Goal: Task Accomplishment & Management: Manage account settings

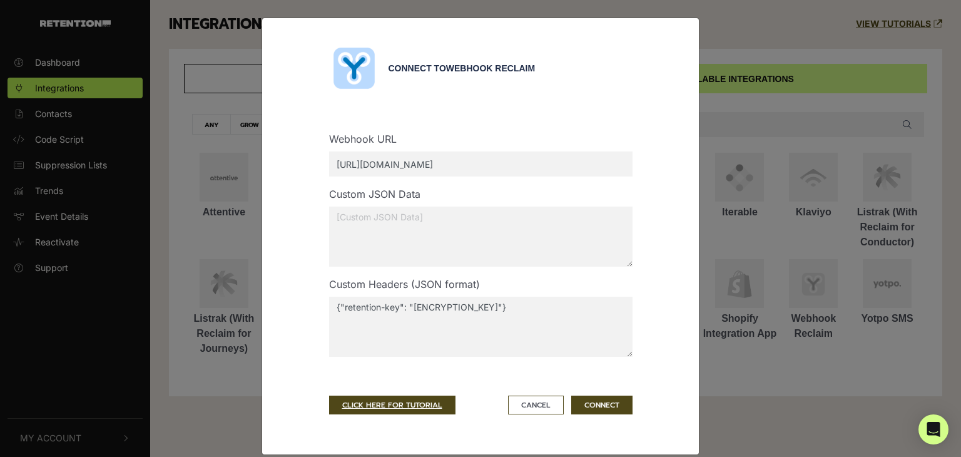
click at [585, 161] on input "[URL][DOMAIN_NAME]" at bounding box center [480, 163] width 303 height 25
click at [345, 165] on input "[URL][DOMAIN_NAME]" at bounding box center [480, 163] width 303 height 25
type input "[URL][DOMAIN_NAME]"
click at [596, 397] on button "CONNECT" at bounding box center [601, 404] width 61 height 19
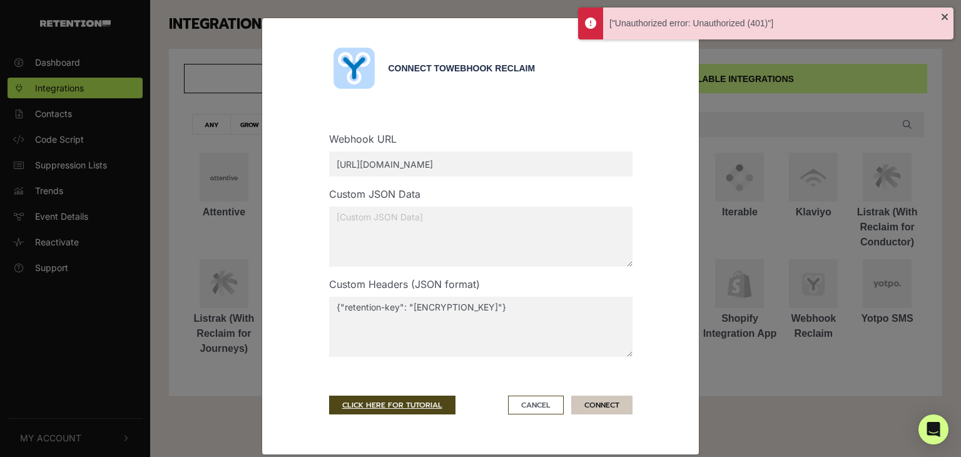
click at [596, 401] on button "CONNECT" at bounding box center [601, 404] width 61 height 19
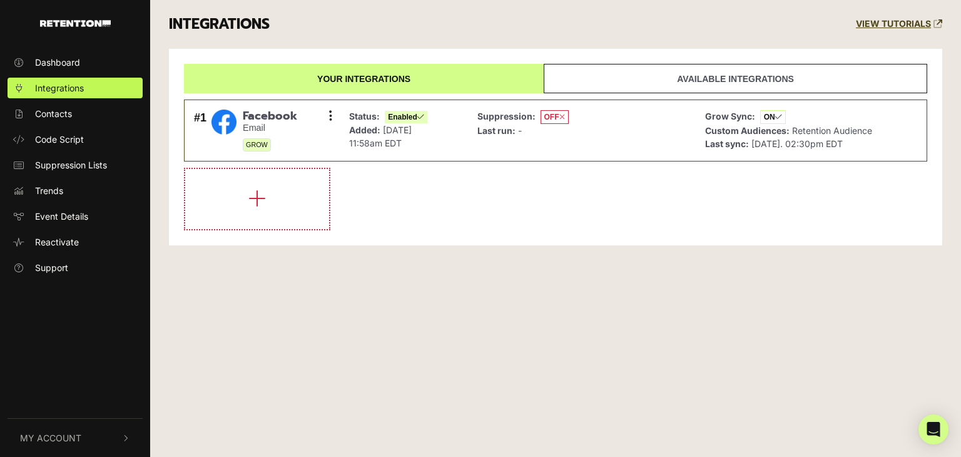
click at [653, 86] on link "Available integrations" at bounding box center [736, 78] width 384 height 29
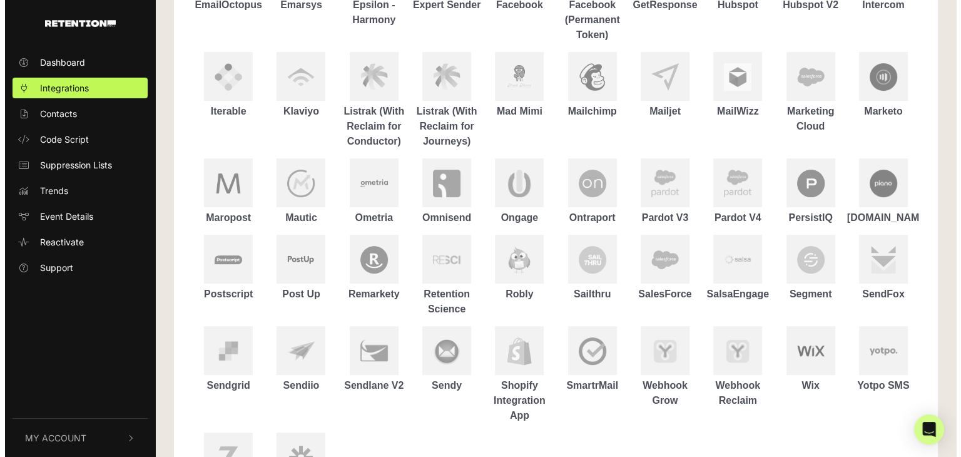
scroll to position [427, 0]
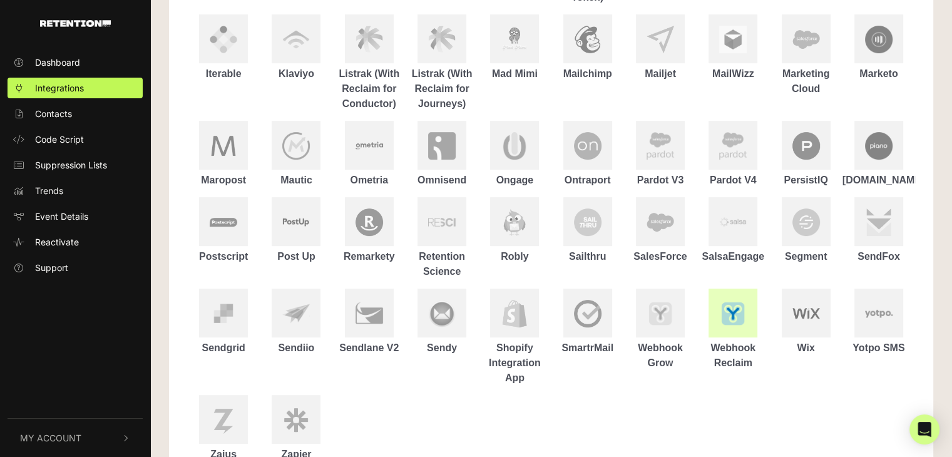
click at [723, 330] on div at bounding box center [732, 312] width 49 height 49
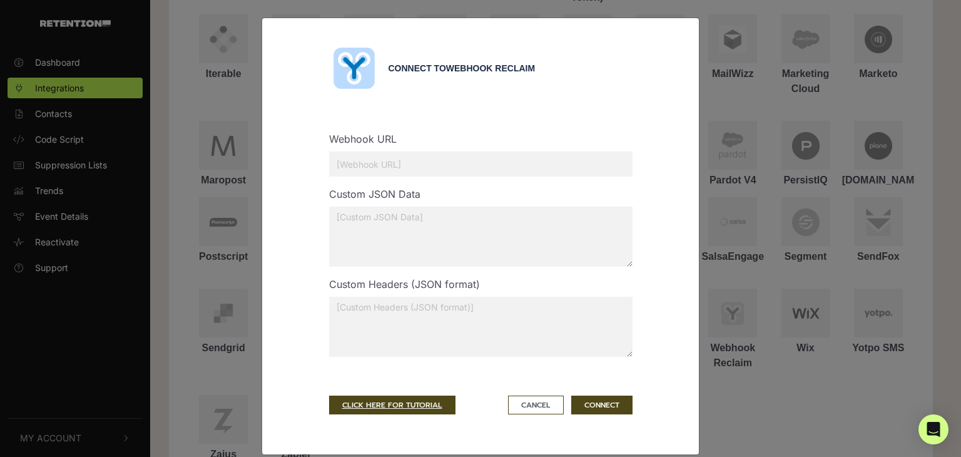
click at [442, 164] on input "text" at bounding box center [480, 163] width 303 height 25
paste input "[URL][DOMAIN_NAME]"
type input "[URL][DOMAIN_NAME]"
click at [378, 317] on textarea at bounding box center [480, 327] width 303 height 60
paste textarea "retention-key"
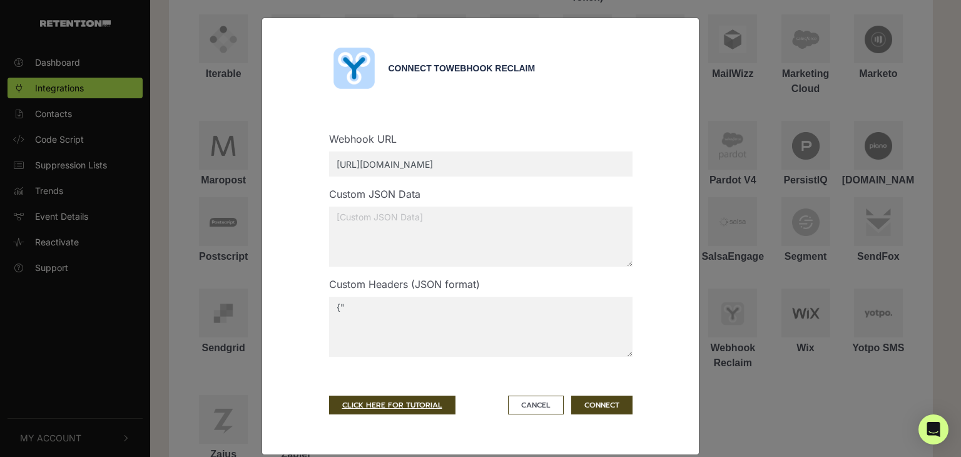
paste textarea "retention-key"
paste textarea "phIlMhM9yJ9AuKQHQbb1"
click at [600, 404] on button "CONNECT" at bounding box center [601, 404] width 61 height 19
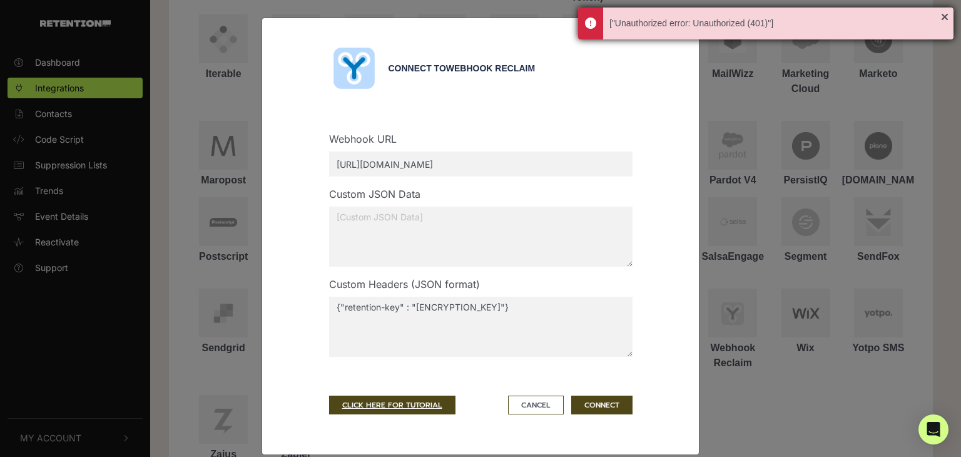
click at [759, 19] on div "["Unauthorized error: Unauthorized (401)"]" at bounding box center [775, 23] width 332 height 13
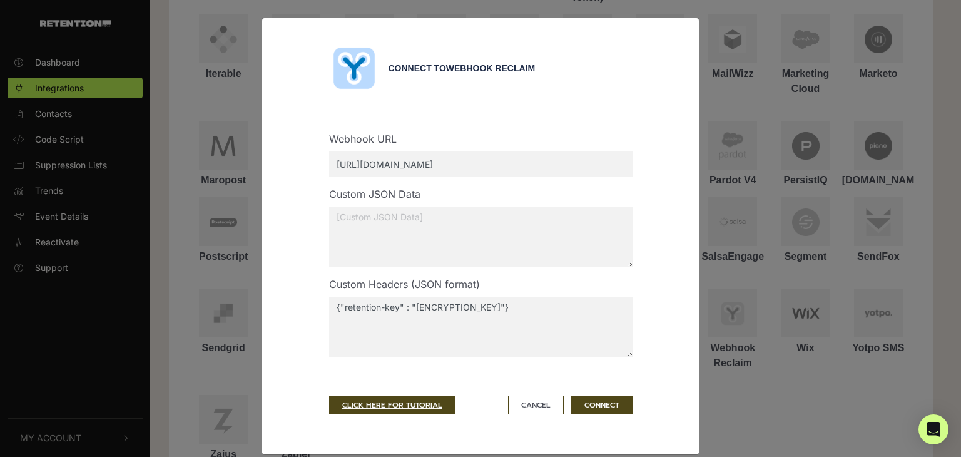
click at [329, 308] on textarea "{"retention-key" : "phIlMhM9yJ9AuKQHQbb1"}" at bounding box center [480, 327] width 303 height 60
click at [565, 308] on textarea "[{"retention-key" : "phIlMhM9yJ9AuKQHQbb1"}" at bounding box center [480, 327] width 303 height 60
click at [587, 402] on button "CONNECT" at bounding box center [601, 404] width 61 height 19
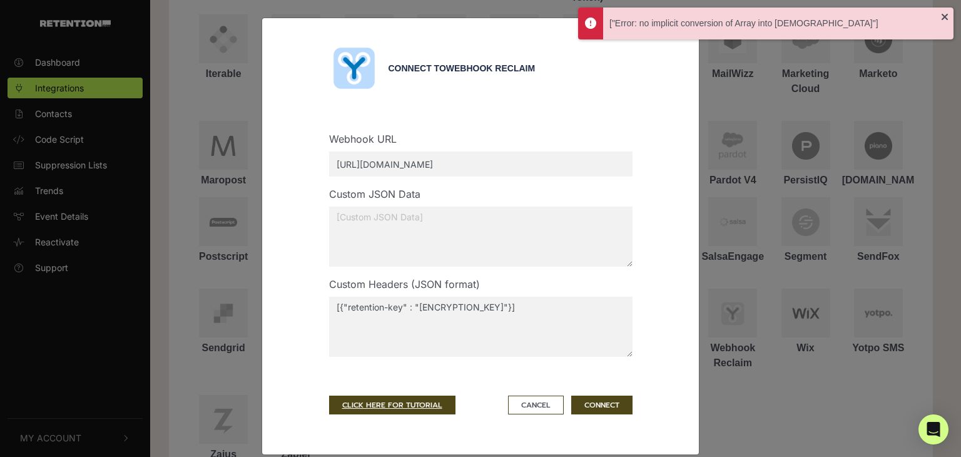
click at [334, 305] on textarea "[{"retention-key" : "phIlMhM9yJ9AuKQHQbb1"}]" at bounding box center [480, 327] width 303 height 60
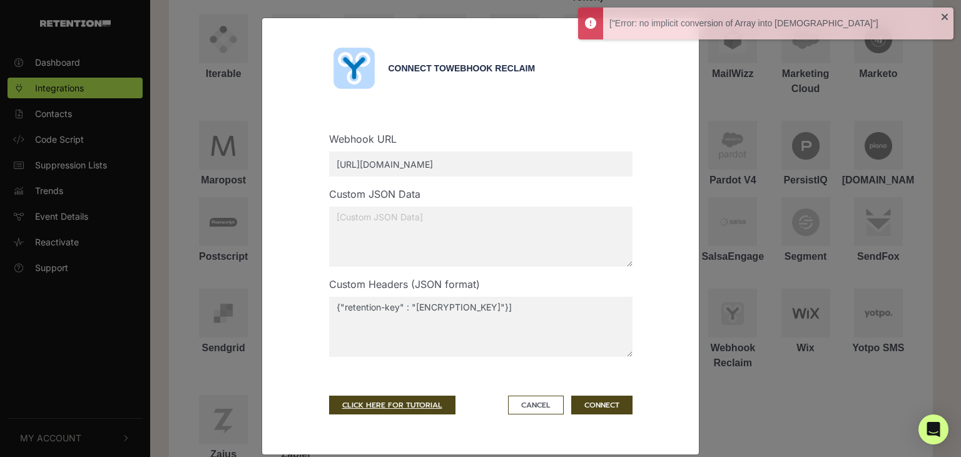
click at [561, 304] on textarea "{"retention-key" : "phIlMhM9yJ9AuKQHQbb1"}]" at bounding box center [480, 327] width 303 height 60
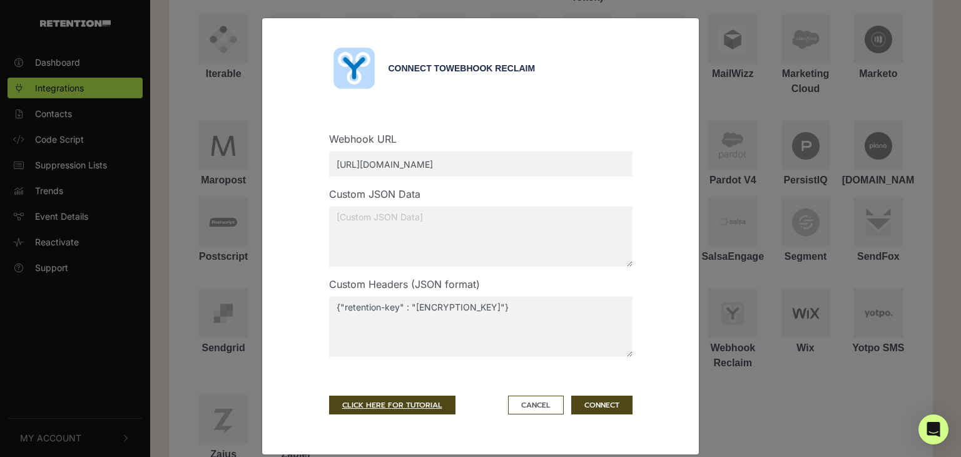
type textarea "{"retention-key" : "phIlMhM9yJ9AuKQHQbb1"}"
click at [608, 402] on button "CONNECT" at bounding box center [601, 404] width 61 height 19
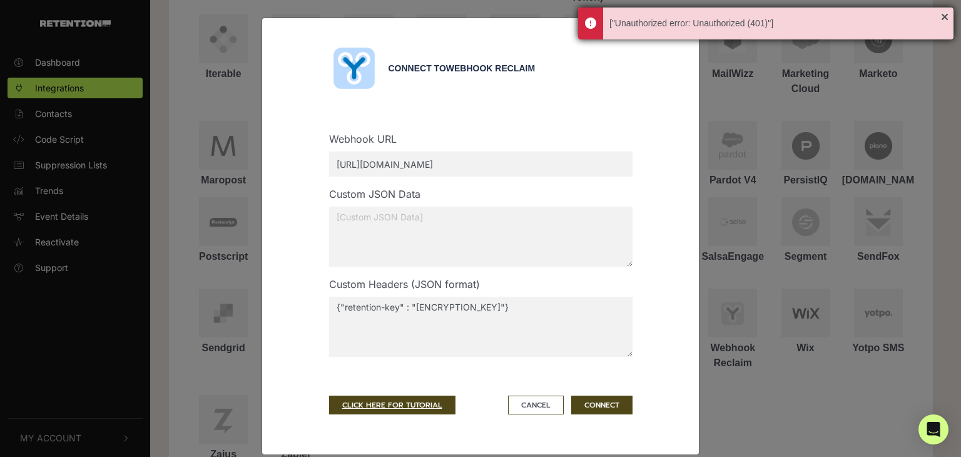
click at [943, 16] on div "["Unauthorized error: Unauthorized (401)"]" at bounding box center [765, 24] width 375 height 32
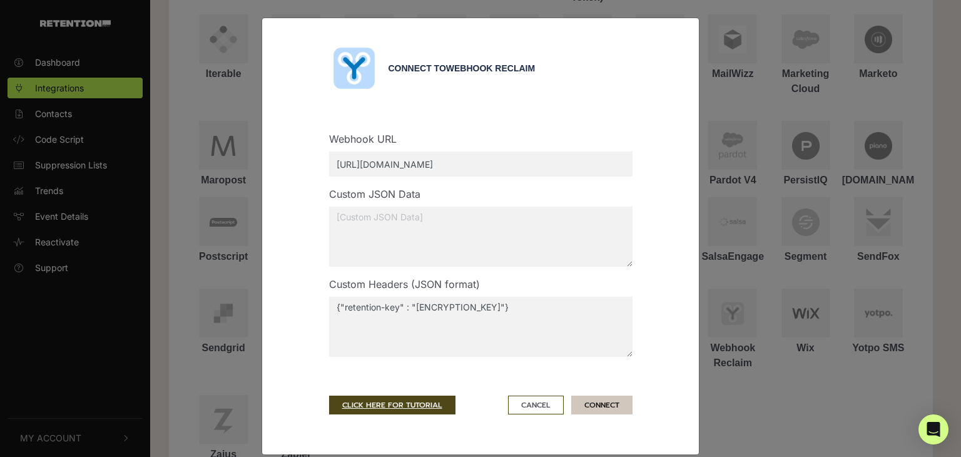
click at [593, 400] on button "CONNECT" at bounding box center [601, 404] width 61 height 19
click at [597, 406] on button "CONNECT" at bounding box center [601, 404] width 61 height 19
click at [604, 404] on button "CONNECT" at bounding box center [601, 404] width 61 height 19
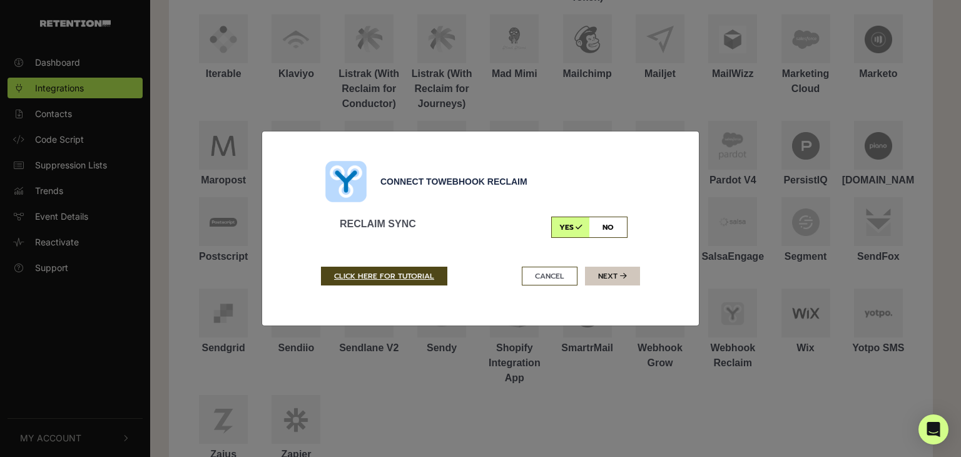
click at [596, 277] on button "Next" at bounding box center [612, 276] width 55 height 19
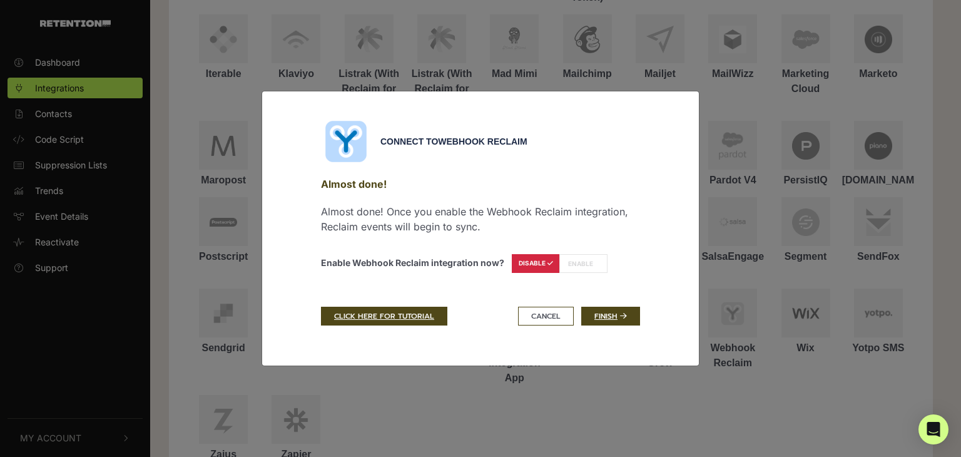
click at [587, 267] on label "ENABLE" at bounding box center [583, 263] width 48 height 19
click at [601, 321] on link "Finish" at bounding box center [610, 316] width 59 height 19
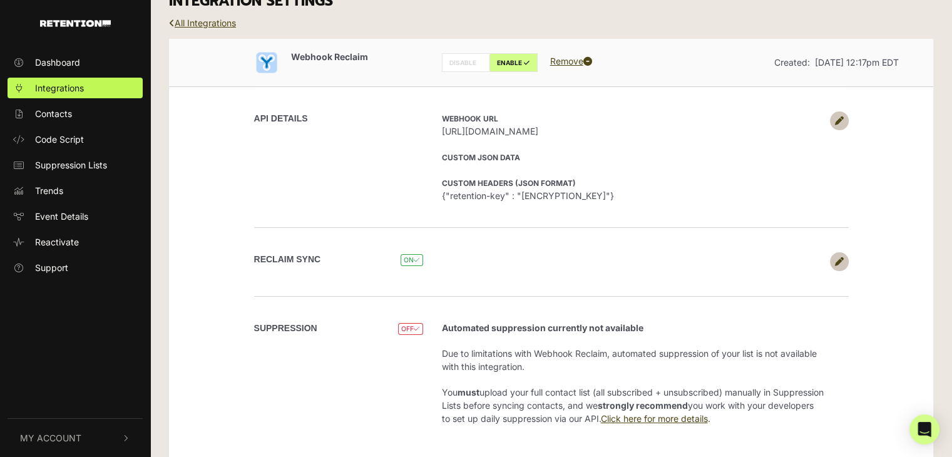
scroll to position [20, 0]
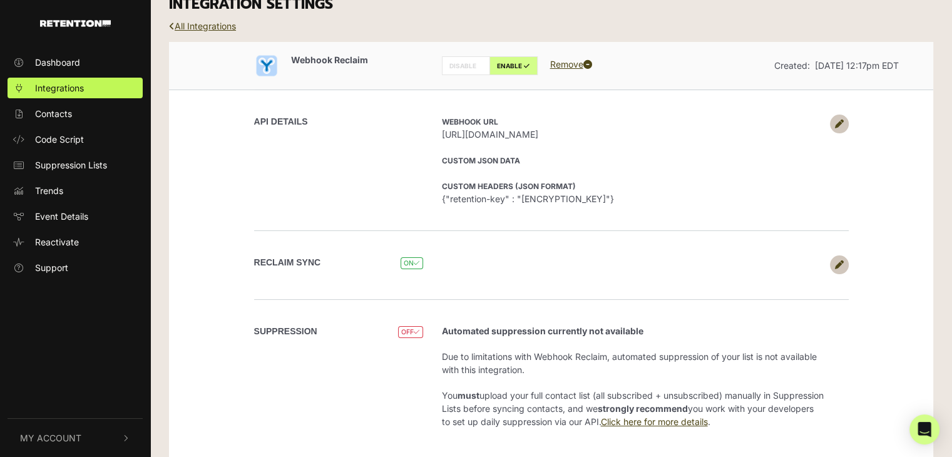
click at [470, 65] on label "DISABLE" at bounding box center [466, 65] width 48 height 19
radio input "true"
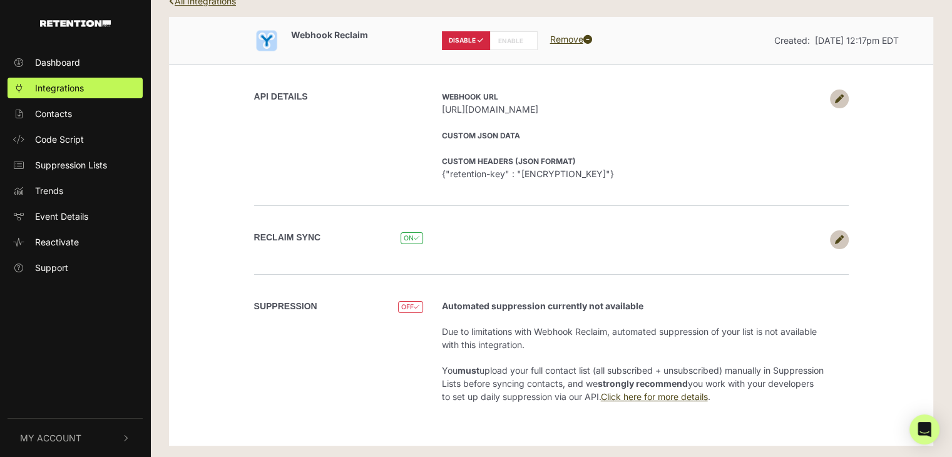
scroll to position [0, 0]
